Goal: Check status

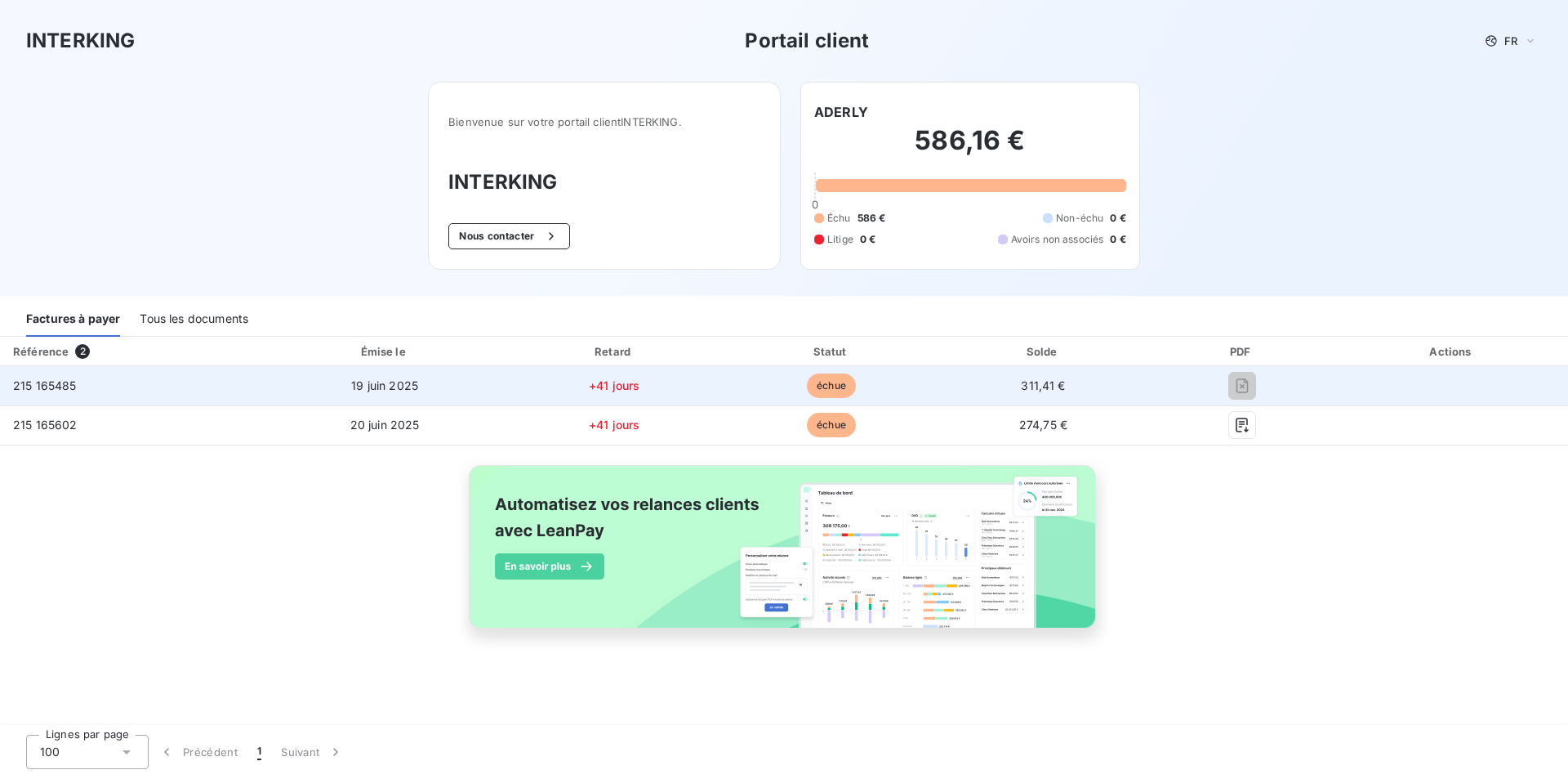
click at [904, 390] on td "échue" at bounding box center [831, 386] width 214 height 40
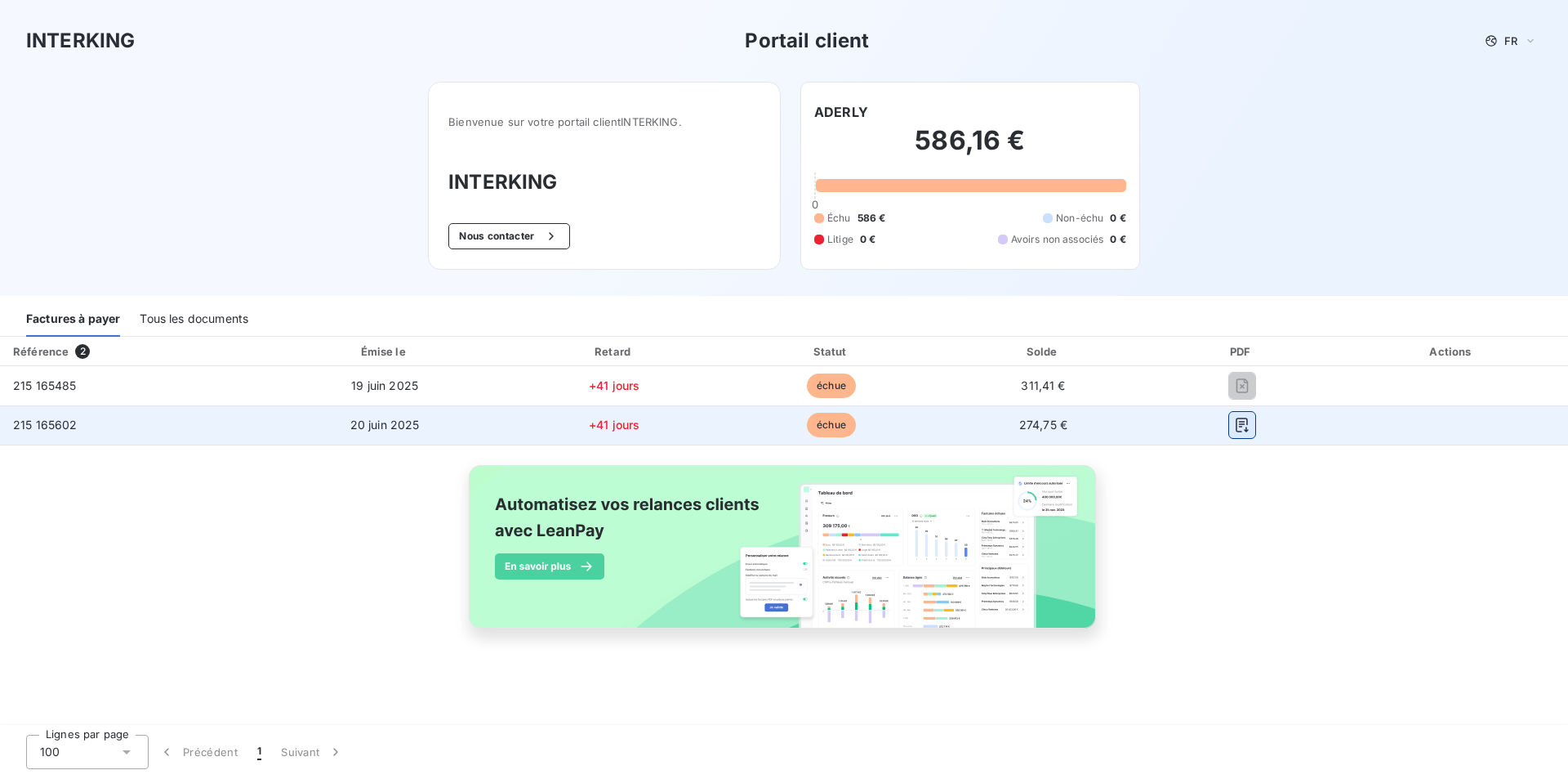
click at [1239, 422] on icon "button" at bounding box center [1241, 425] width 12 height 15
